Goal: Feedback & Contribution: Contribute content

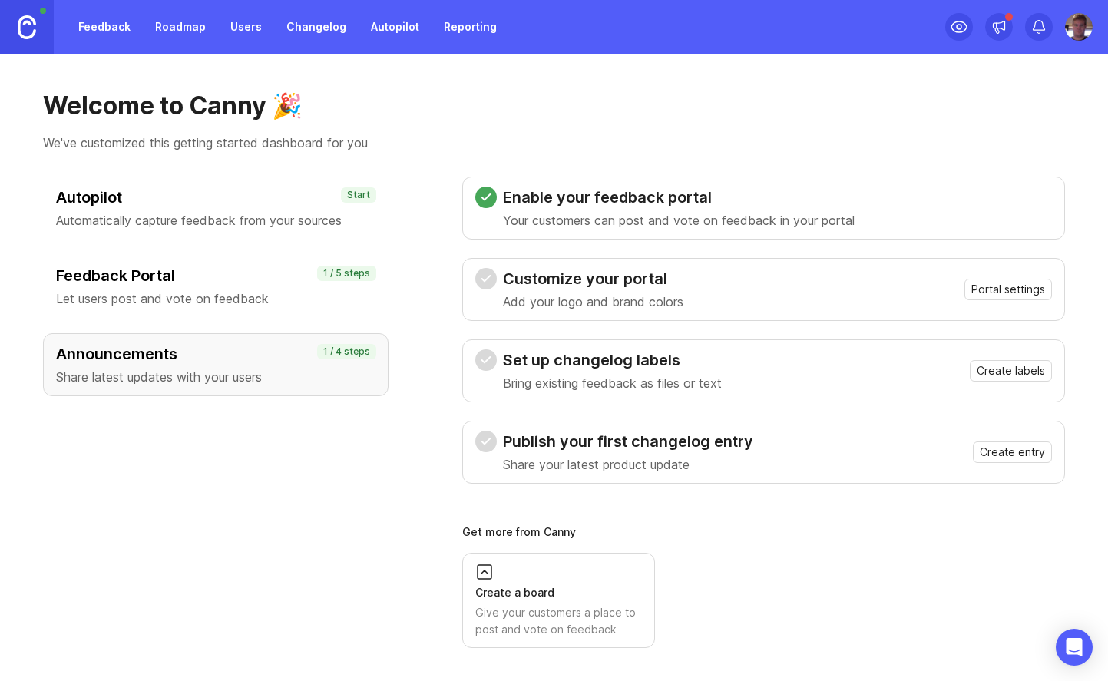
click at [249, 284] on h3 "Feedback Portal" at bounding box center [215, 275] width 319 height 21
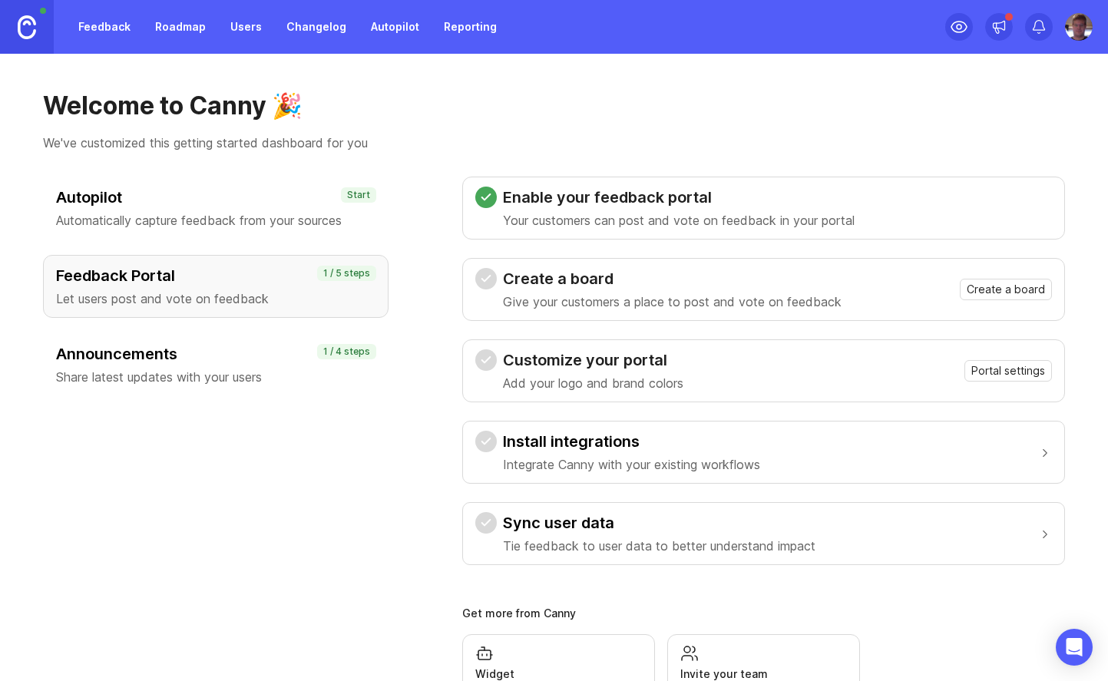
click at [249, 285] on h3 "Feedback Portal" at bounding box center [215, 275] width 319 height 21
click at [991, 289] on span "Create a board" at bounding box center [1005, 289] width 78 height 15
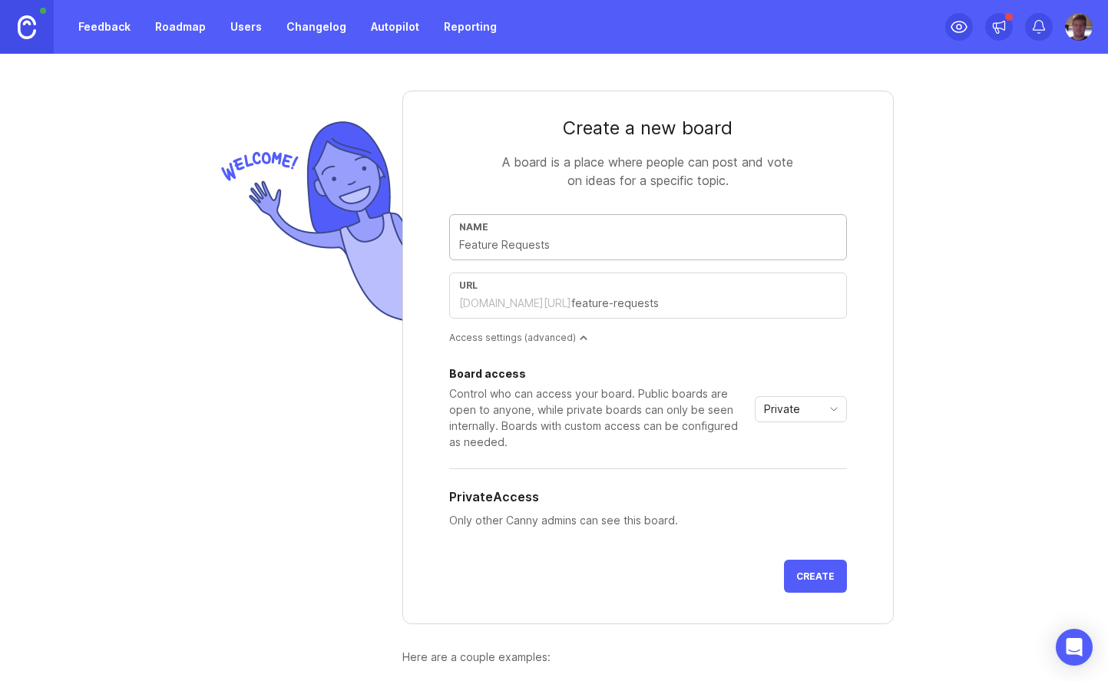
click at [921, 294] on div "Create a new board A board is a place where people can post and vote on ideas f…" at bounding box center [554, 410] width 737 height 713
click at [834, 576] on span "Create" at bounding box center [815, 576] width 38 height 12
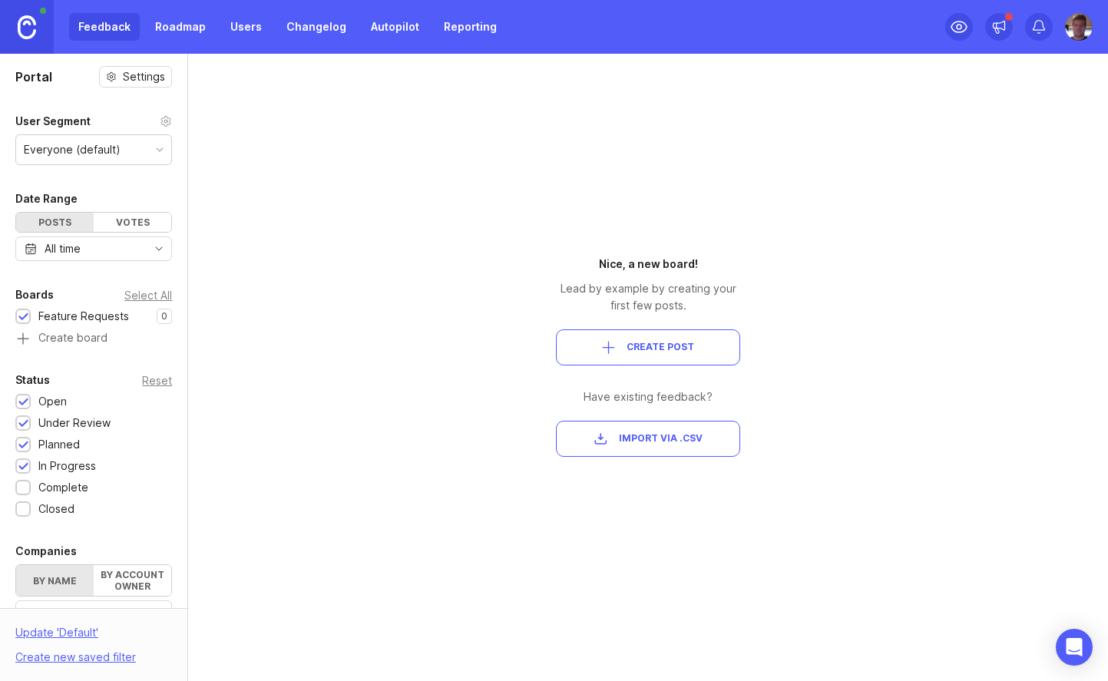
click at [325, 35] on link "Changelog" at bounding box center [316, 27] width 78 height 28
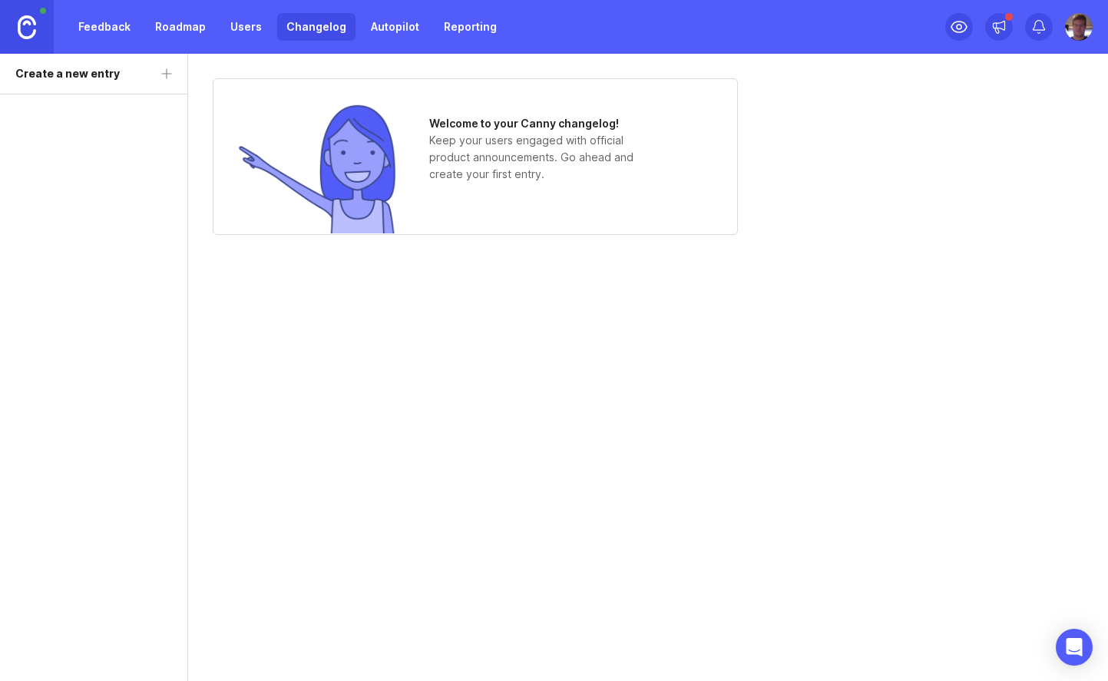
click at [117, 31] on link "Feedback" at bounding box center [104, 27] width 71 height 28
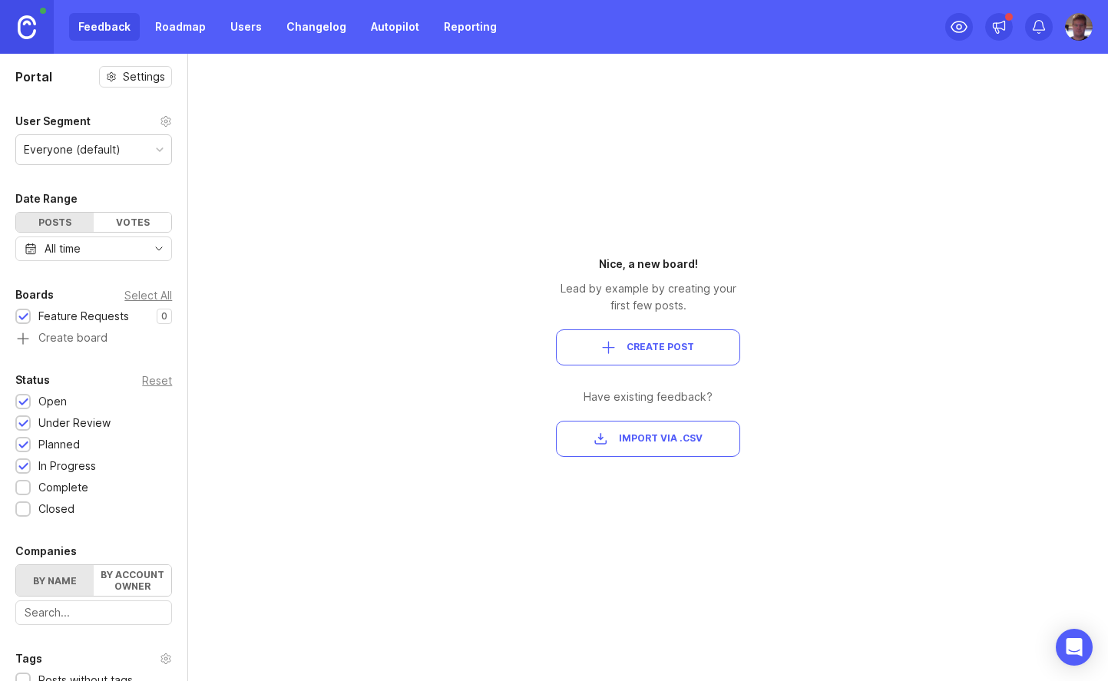
click at [692, 341] on span "Create Post" at bounding box center [660, 347] width 68 height 13
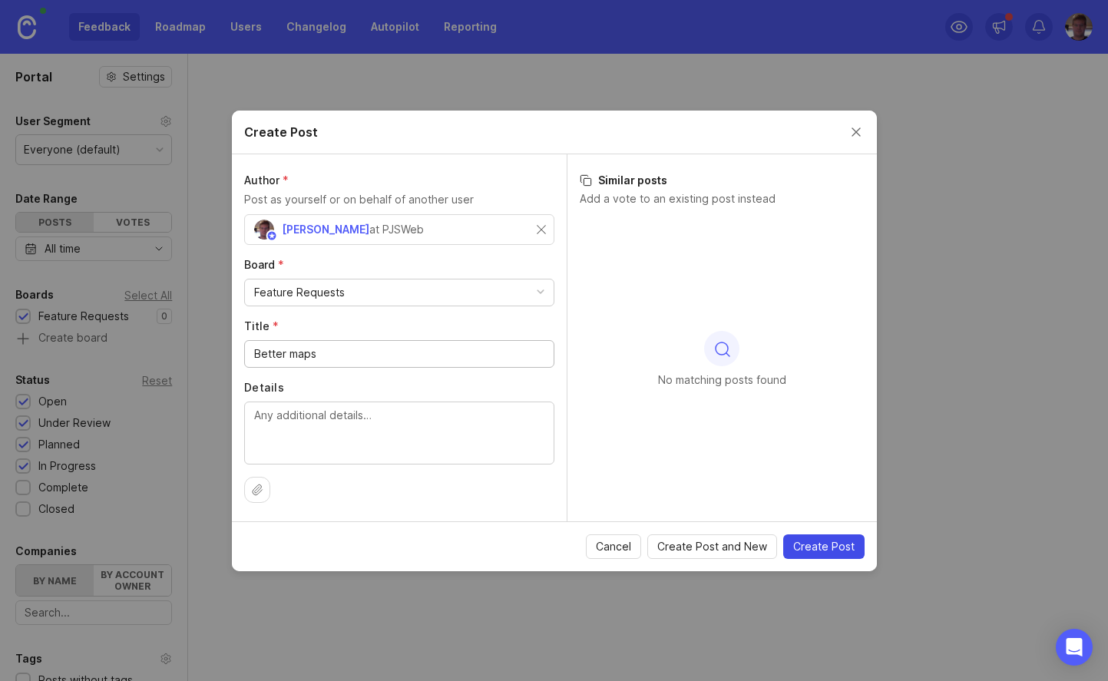
type input "Better maps"
click at [813, 543] on span "Create Post" at bounding box center [823, 546] width 61 height 15
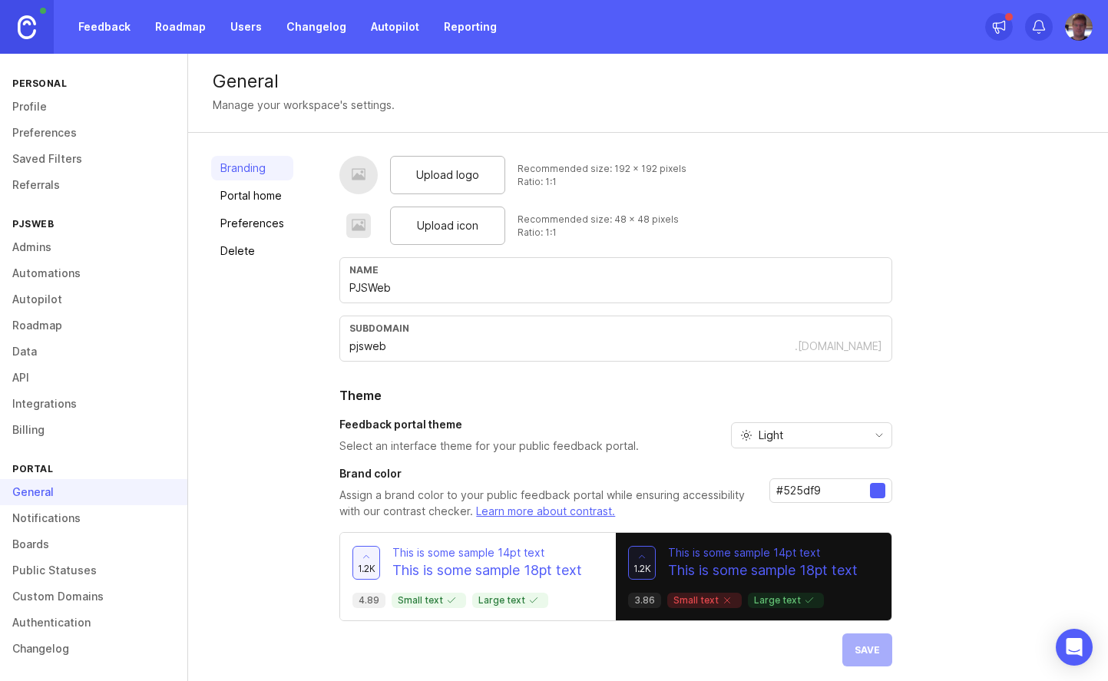
scroll to position [8, 0]
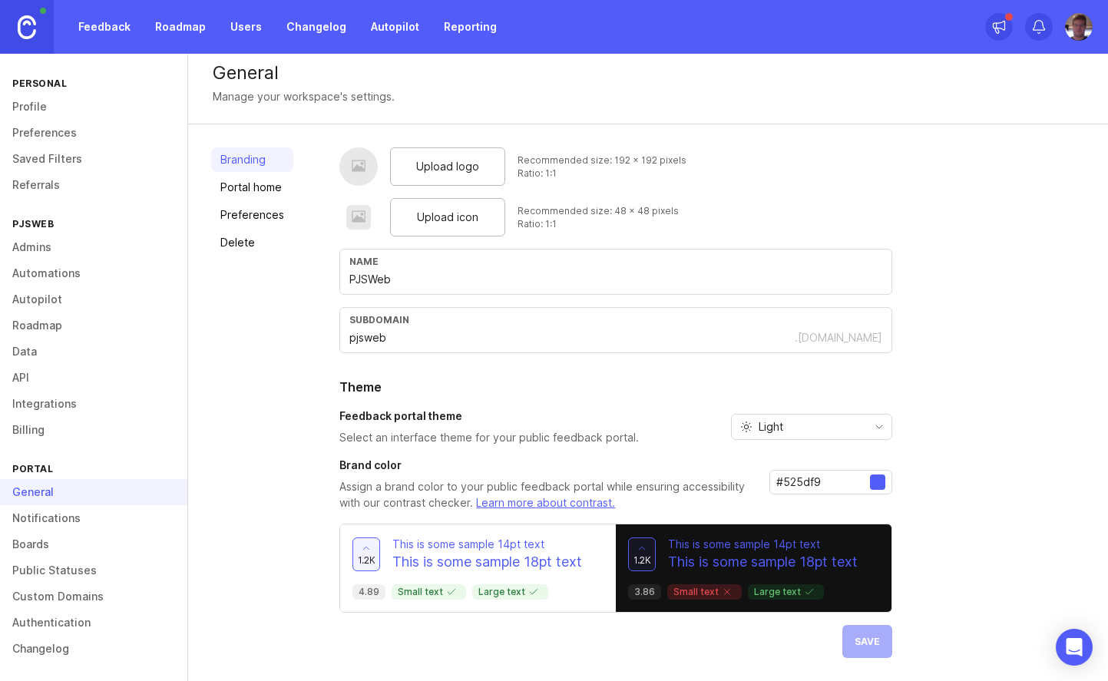
click at [53, 542] on link "Boards" at bounding box center [93, 544] width 187 height 26
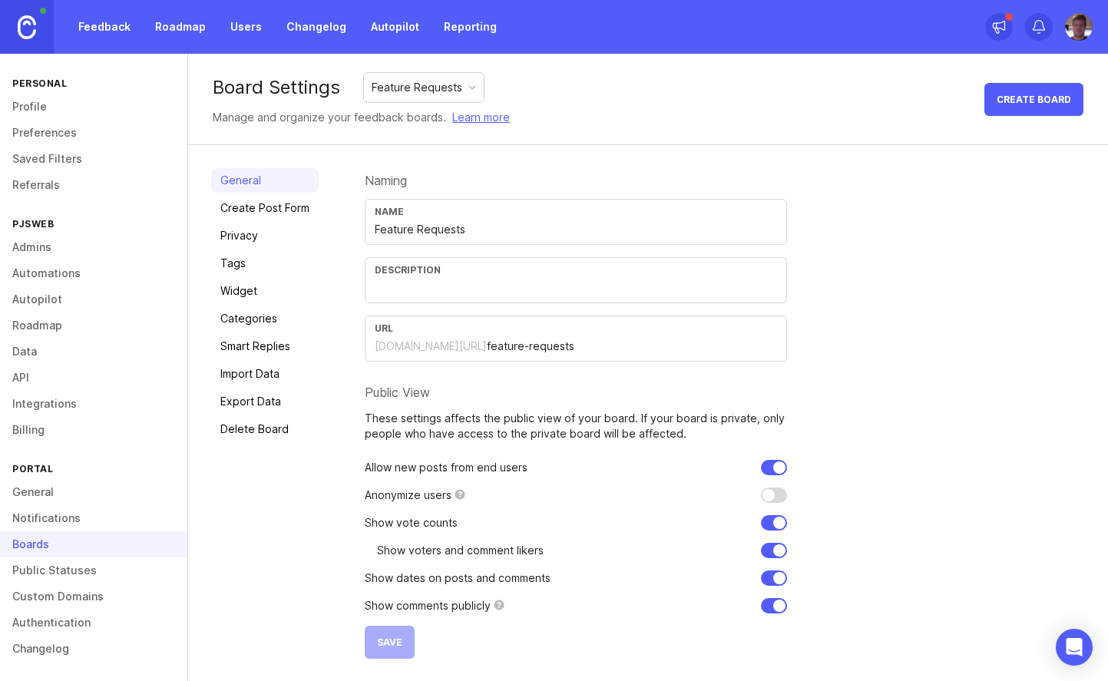
click at [86, 495] on link "General" at bounding box center [93, 492] width 187 height 26
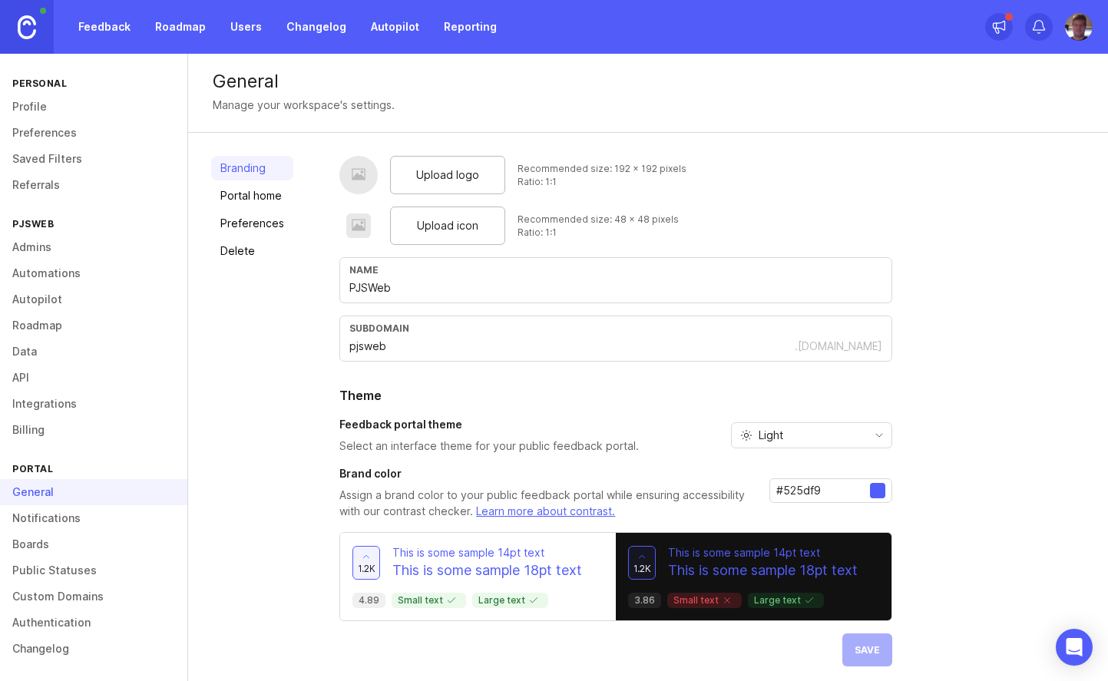
click at [83, 513] on link "Notifications" at bounding box center [93, 518] width 187 height 26
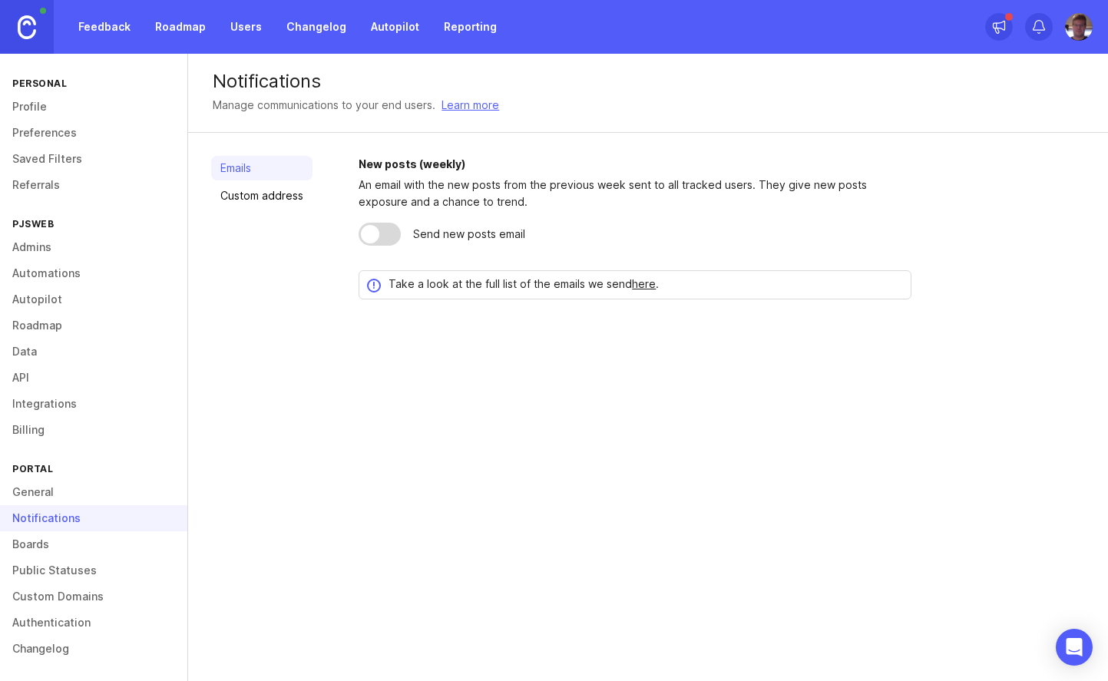
click at [79, 546] on link "Boards" at bounding box center [93, 544] width 187 height 26
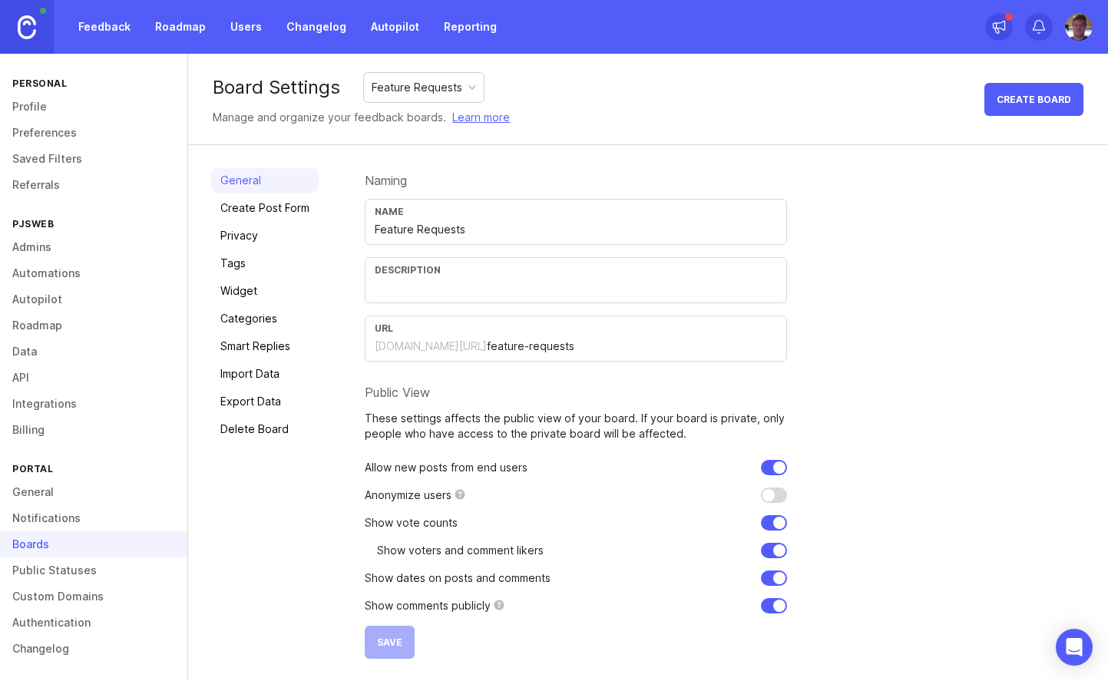
click at [289, 352] on link "Smart Replies" at bounding box center [264, 346] width 107 height 25
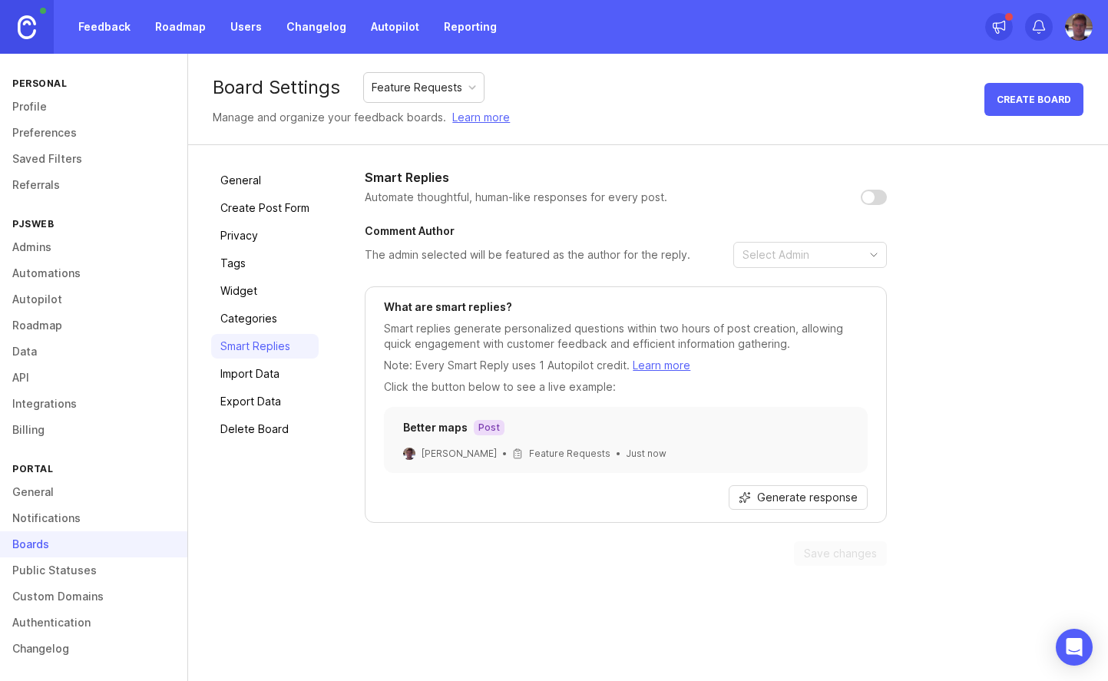
click at [259, 236] on link "Privacy" at bounding box center [264, 235] width 107 height 25
